Goal: Information Seeking & Learning: Learn about a topic

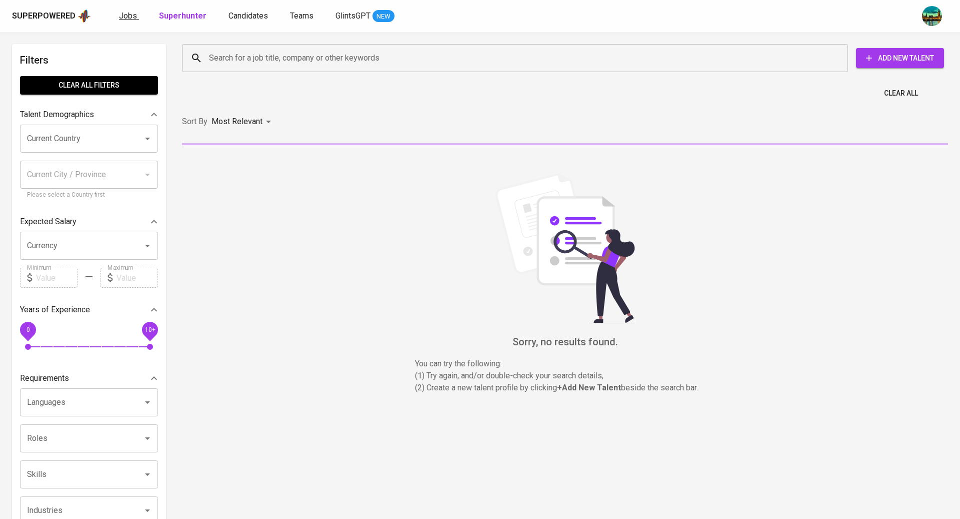
click at [126, 18] on span "Jobs" at bounding box center [128, 16] width 18 height 10
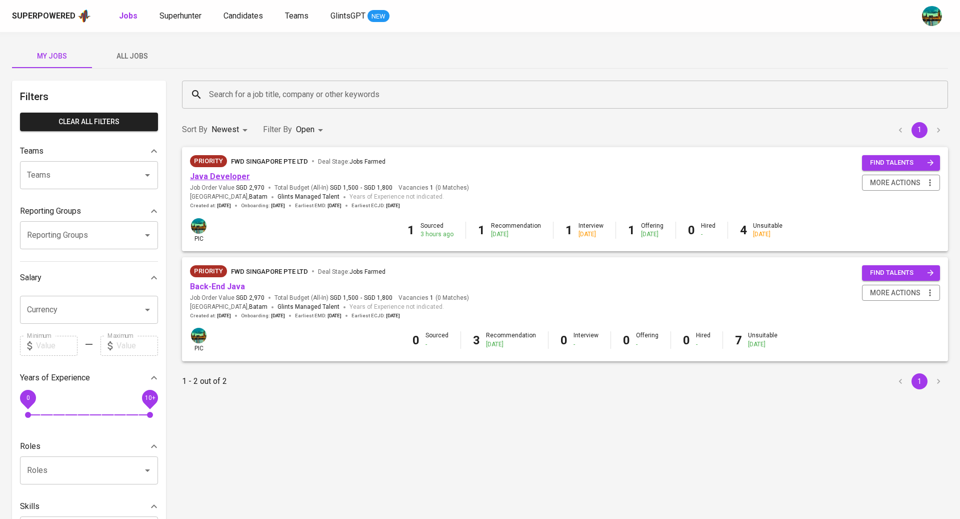
click at [233, 179] on link "Java Developer" at bounding box center [220, 177] width 60 height 10
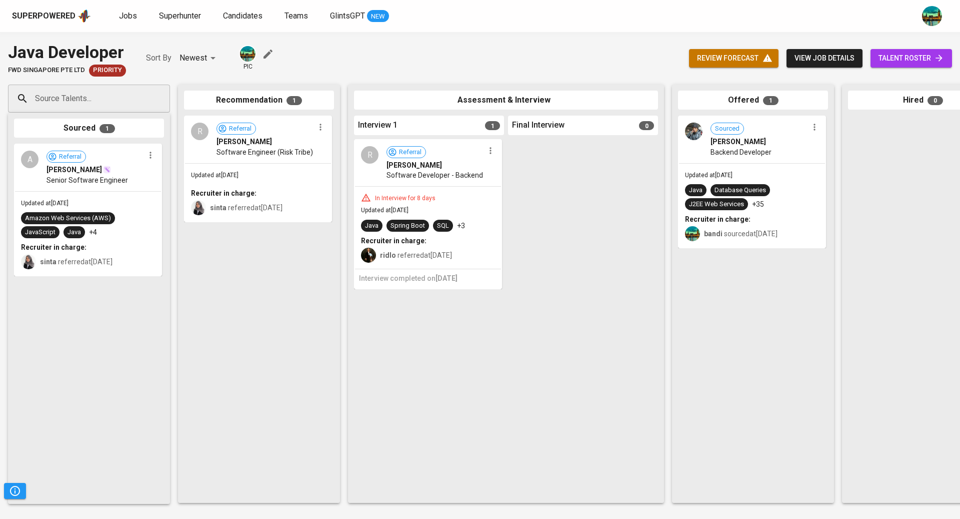
click at [836, 59] on span "view job details" at bounding box center [825, 58] width 60 height 13
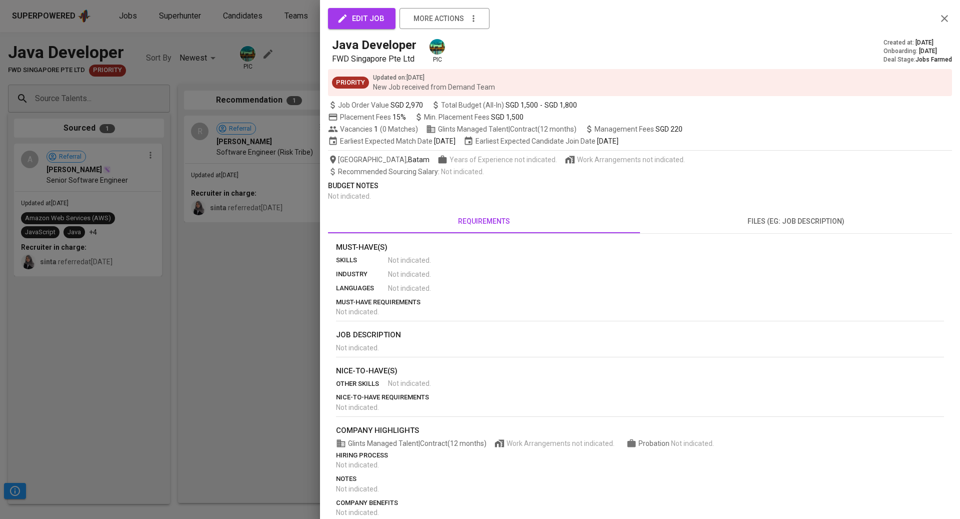
scroll to position [14, 0]
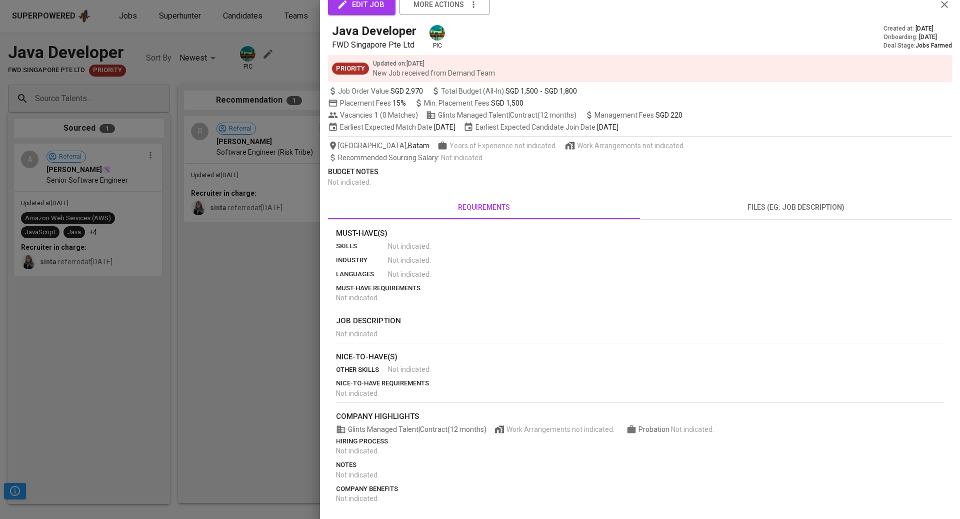
click at [785, 214] on button "files (eg: job description)" at bounding box center [796, 207] width 312 height 24
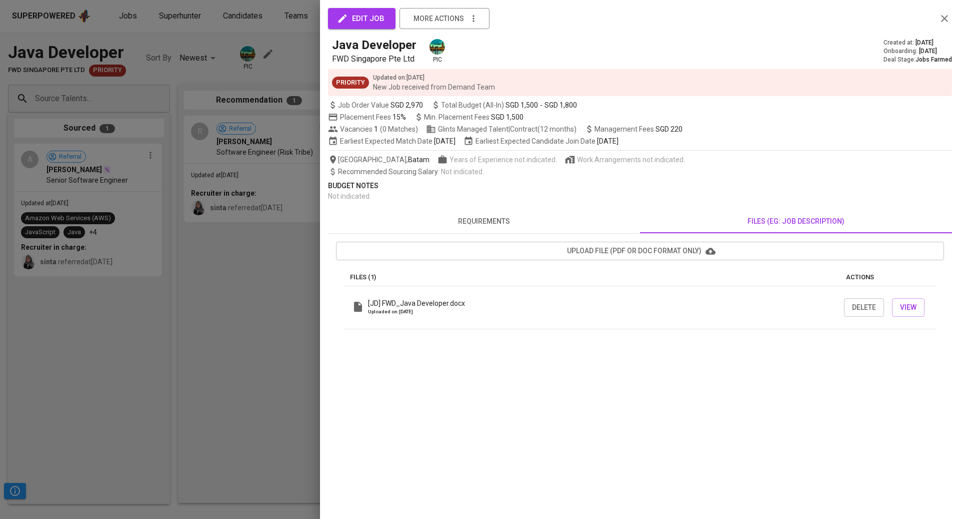
click at [248, 250] on div at bounding box center [480, 259] width 960 height 519
